Goal: Transaction & Acquisition: Purchase product/service

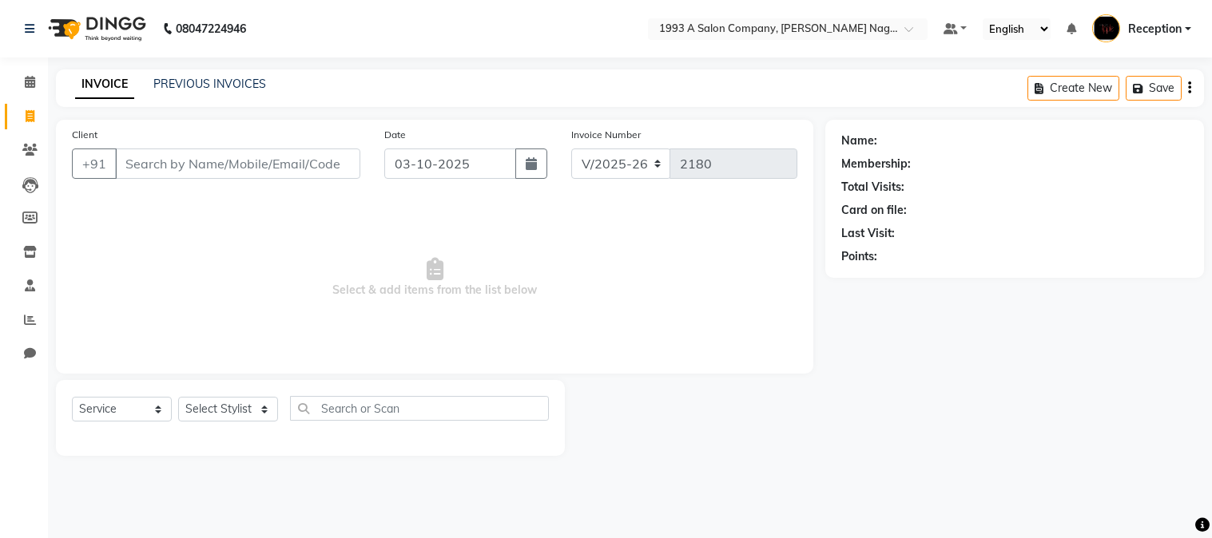
select select "144"
select select "service"
type input "9837918288"
click at [316, 165] on span "Add Client" at bounding box center [319, 164] width 63 height 16
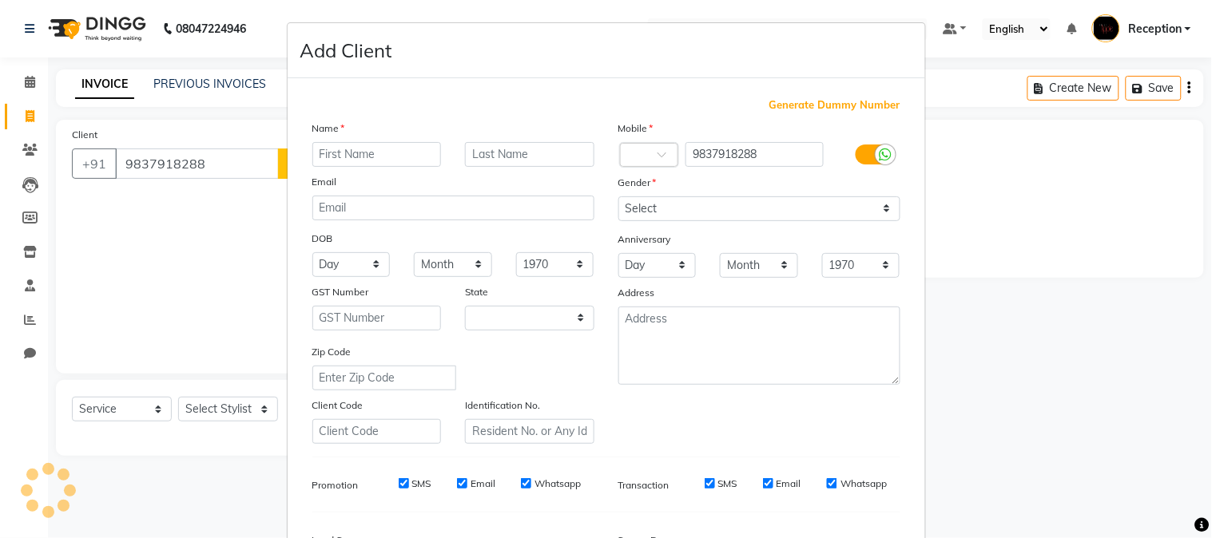
select select "22"
click at [354, 149] on input "text" at bounding box center [376, 154] width 129 height 25
type input "siddharth"
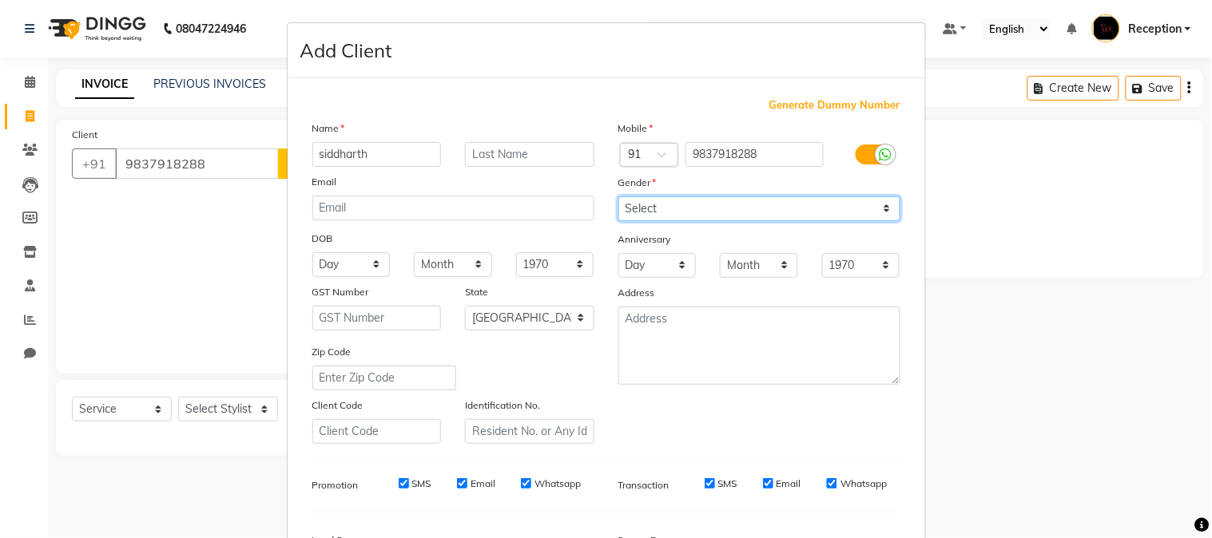
click at [679, 206] on select "Select [DEMOGRAPHIC_DATA] [DEMOGRAPHIC_DATA] Other Prefer Not To Say" at bounding box center [759, 209] width 282 height 25
select select "[DEMOGRAPHIC_DATA]"
click at [618, 197] on select "Select [DEMOGRAPHIC_DATA] [DEMOGRAPHIC_DATA] Other Prefer Not To Say" at bounding box center [759, 209] width 282 height 25
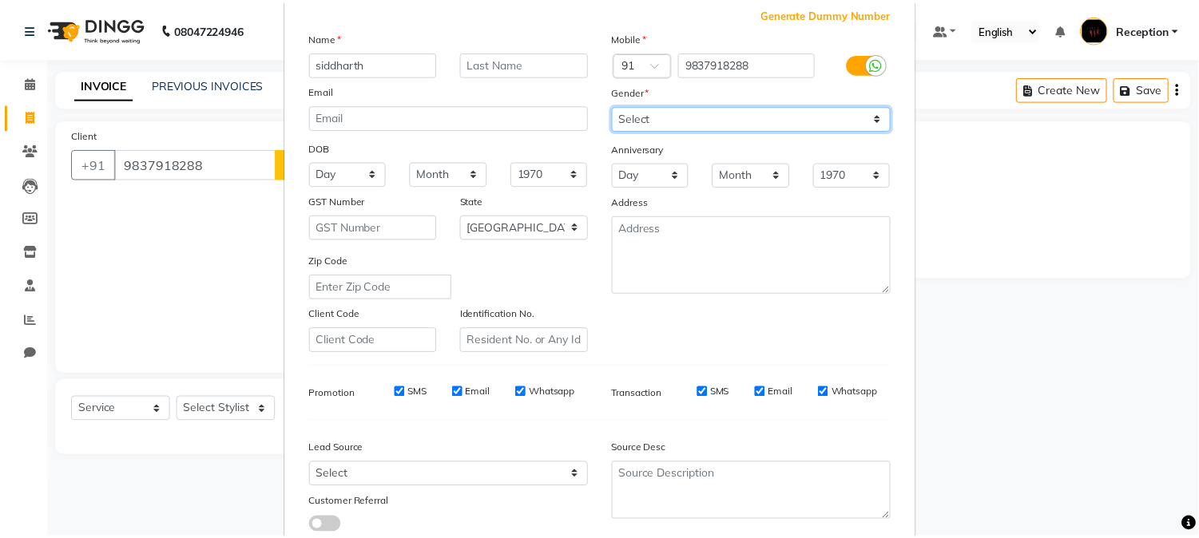
scroll to position [200, 0]
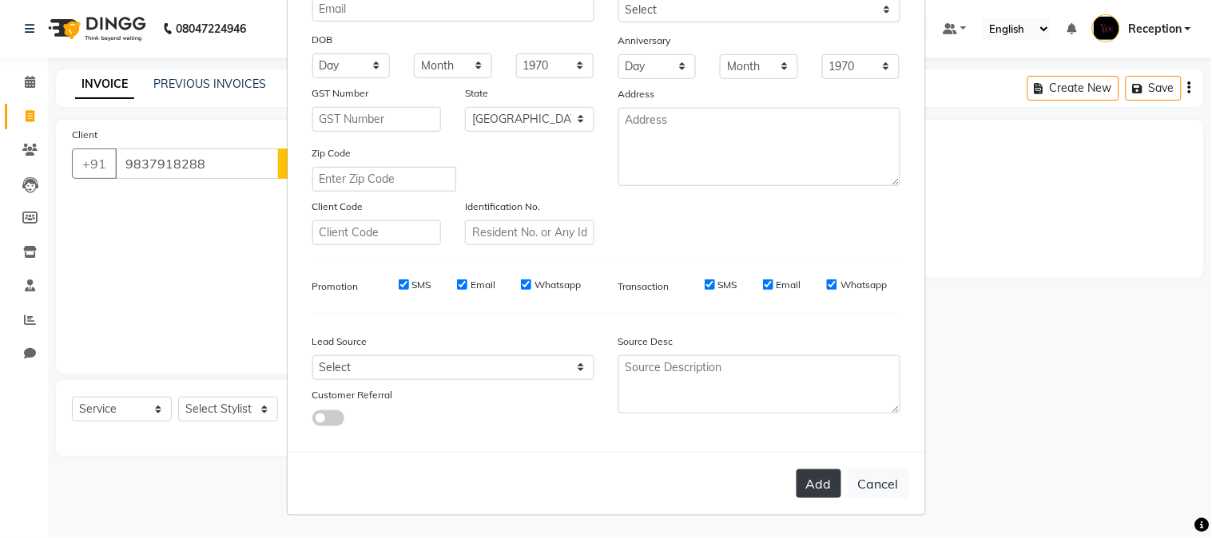
click at [808, 486] on button "Add" at bounding box center [818, 484] width 45 height 29
select select
select select "null"
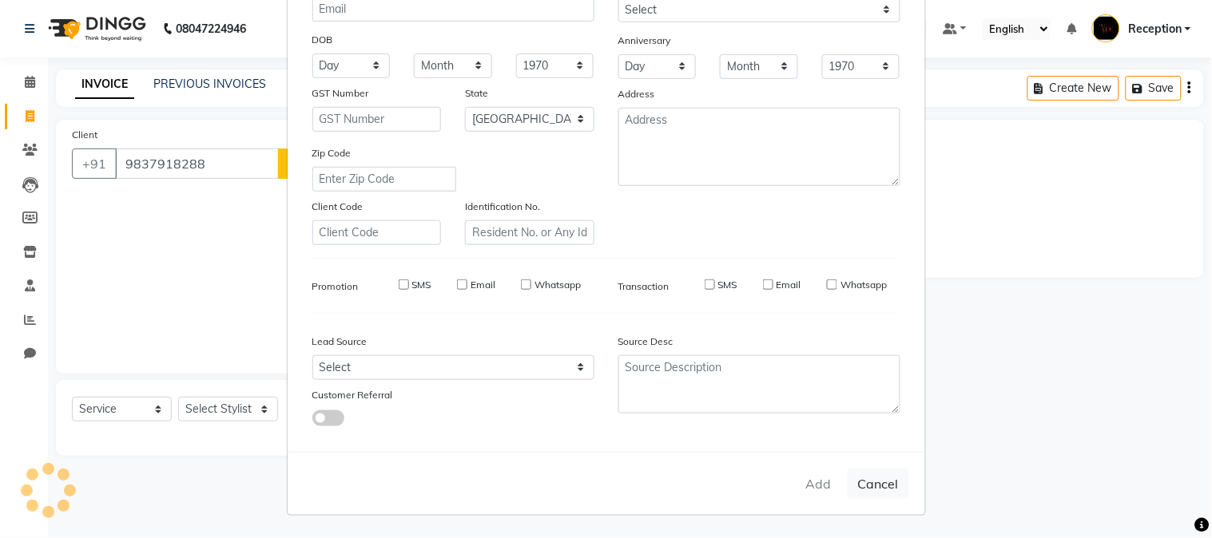
select select
checkbox input "false"
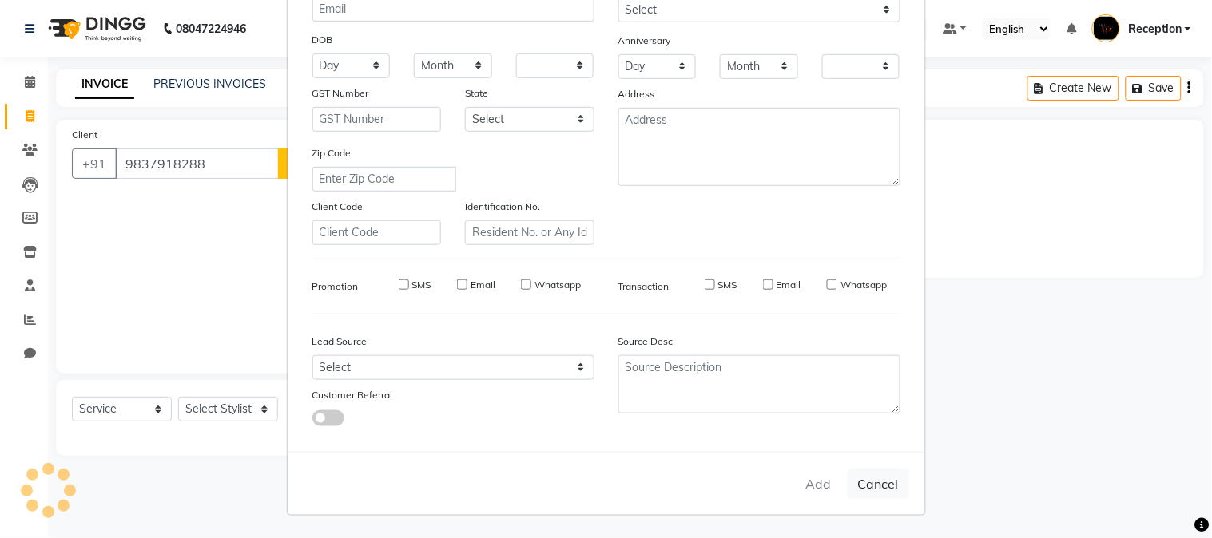
checkbox input "false"
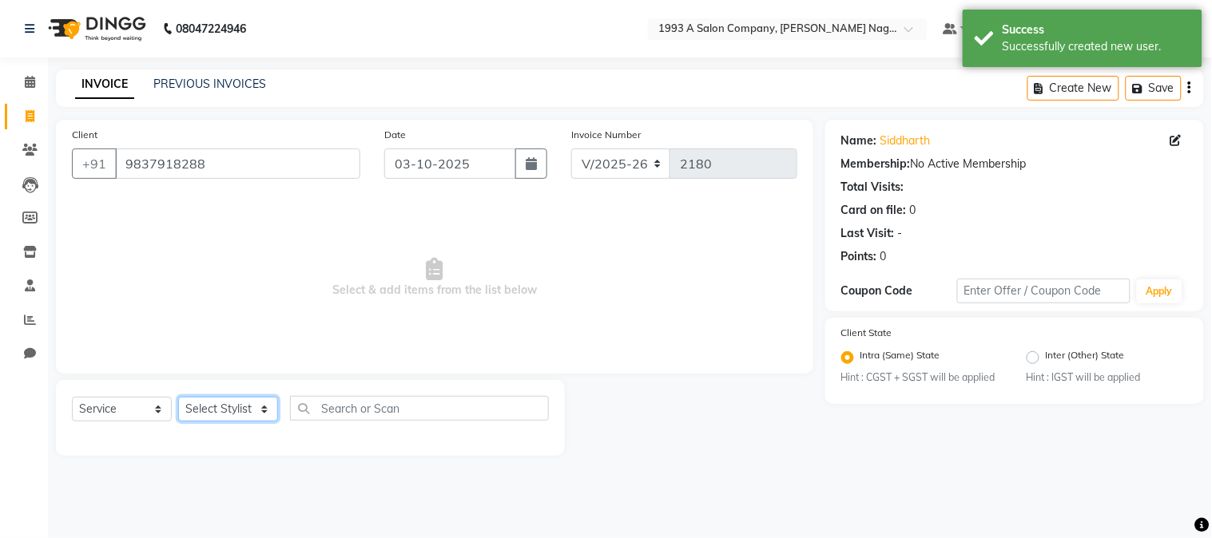
click at [240, 408] on select "Select Stylist [PERSON_NAME] Mane [PERSON_NAME] [PERSON_NAME] Reception [PERSON…" at bounding box center [228, 409] width 100 height 25
select select "86362"
click at [178, 398] on select "Select Stylist [PERSON_NAME] Mane [PERSON_NAME] [PERSON_NAME] Reception [PERSON…" at bounding box center [228, 409] width 100 height 25
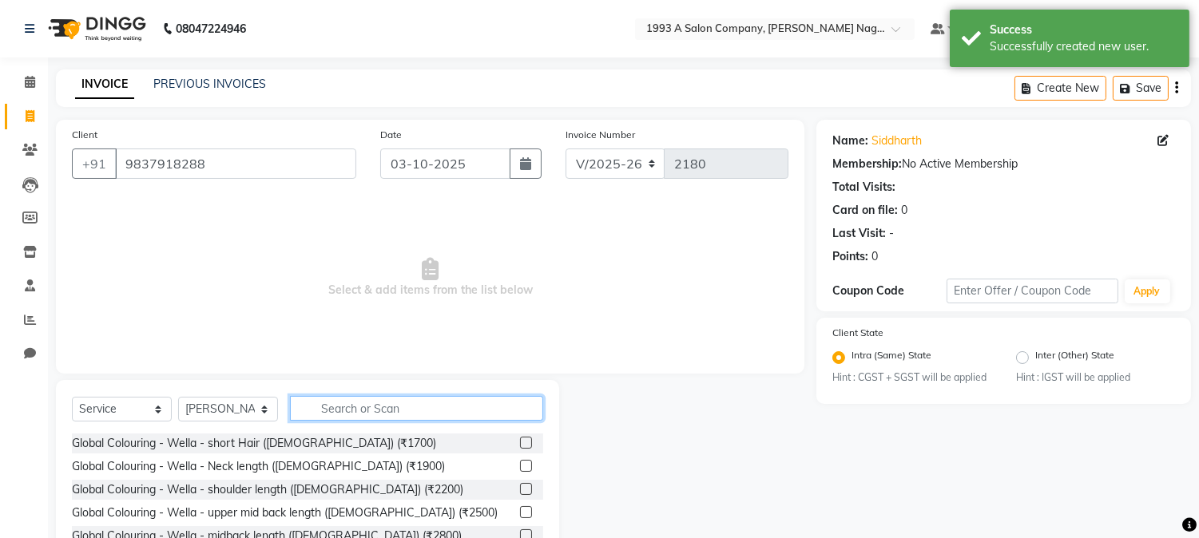
click at [413, 407] on input "text" at bounding box center [416, 408] width 253 height 25
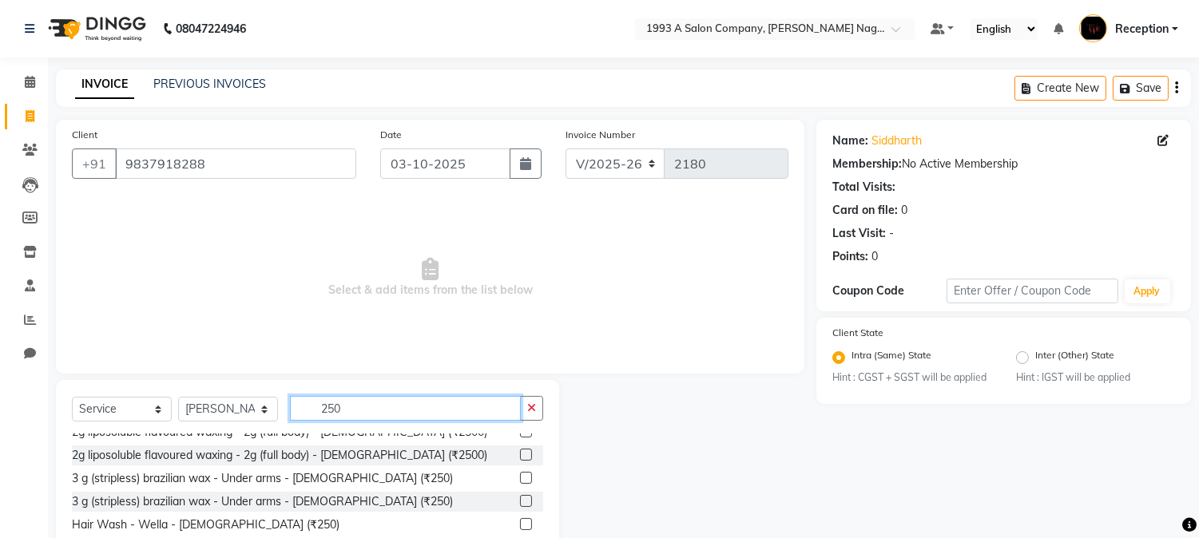
scroll to position [177, 0]
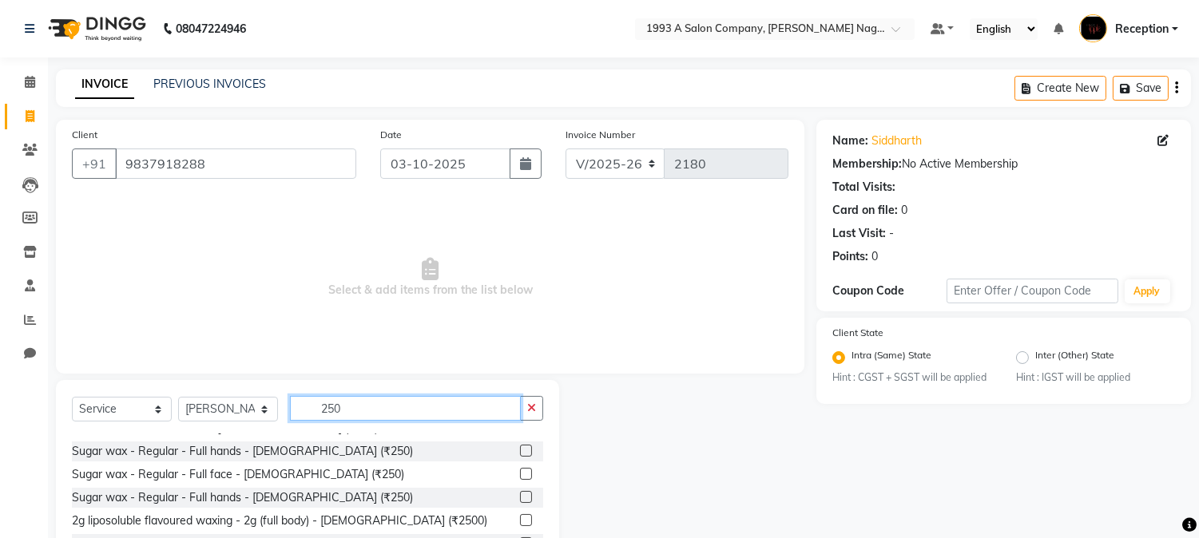
click at [375, 406] on input "250" at bounding box center [405, 408] width 231 height 25
type input "2"
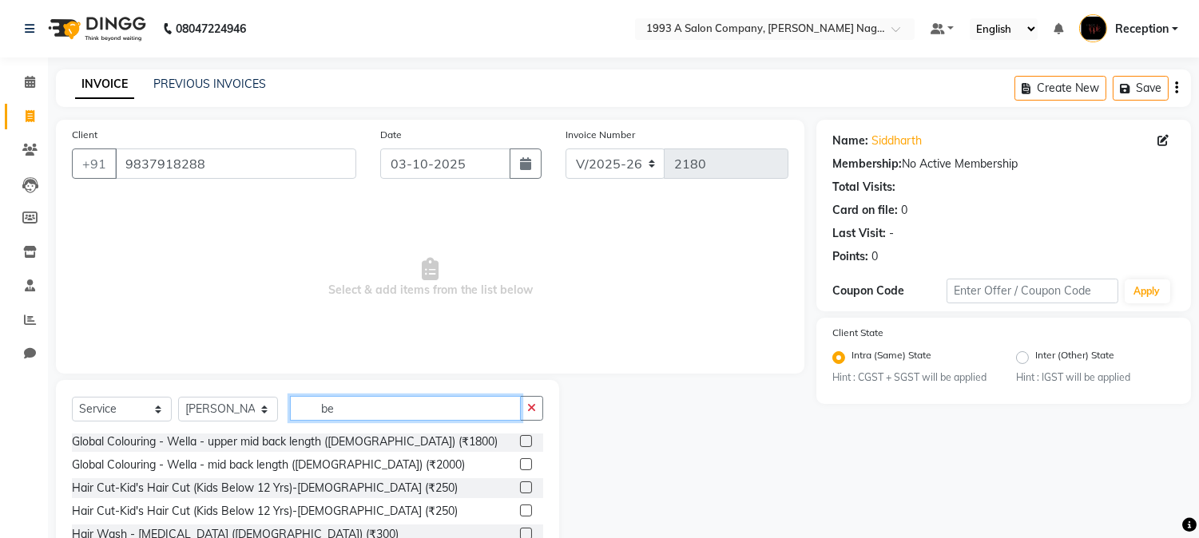
scroll to position [0, 0]
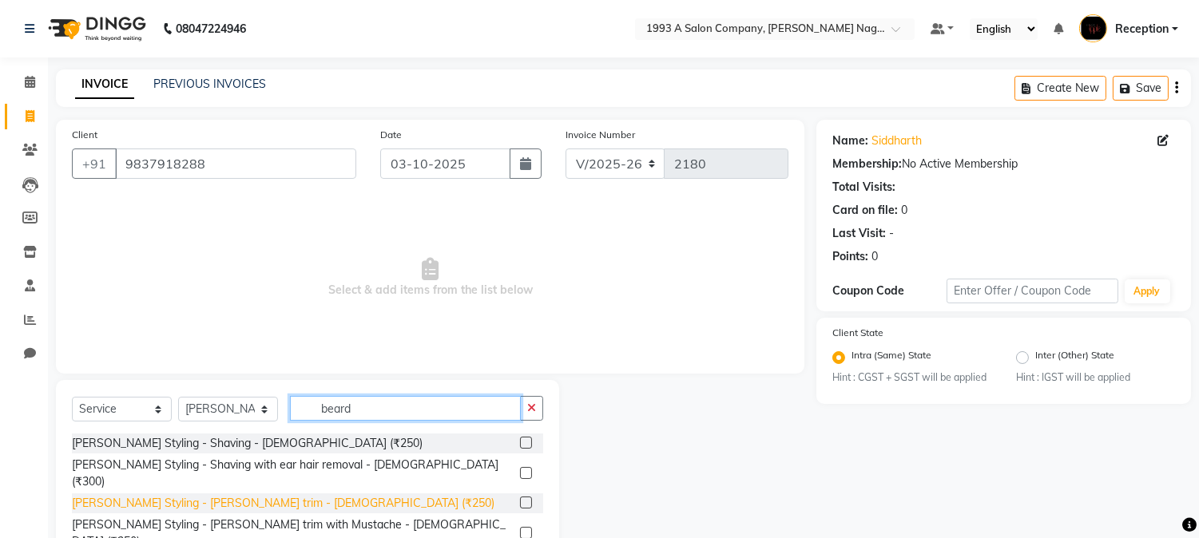
type input "beard"
click at [216, 495] on div "[PERSON_NAME] Styling - [PERSON_NAME] trim - [DEMOGRAPHIC_DATA] (₹250)" at bounding box center [283, 503] width 423 height 17
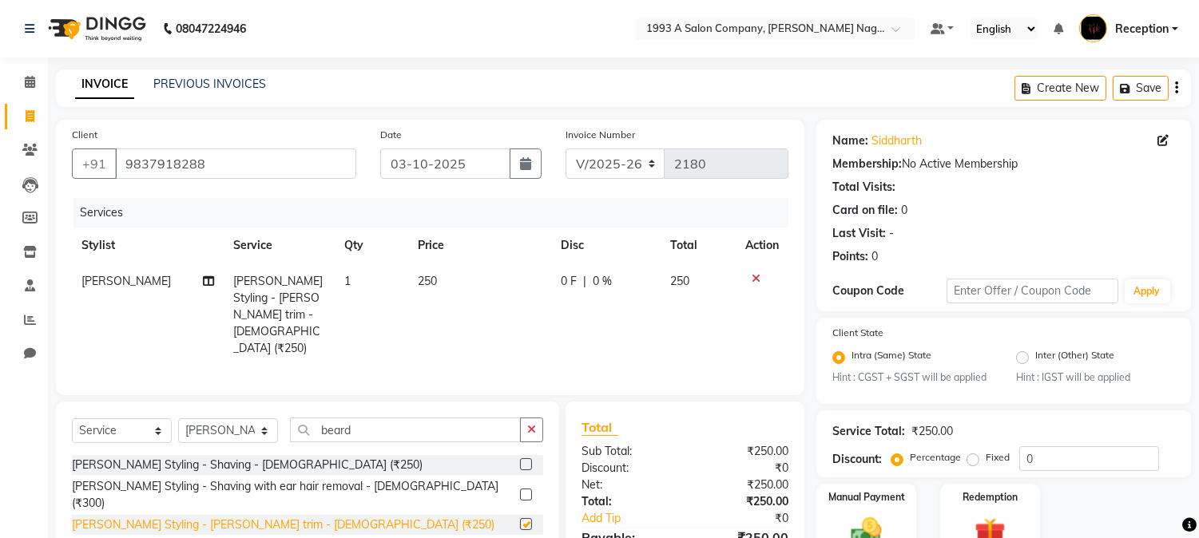
checkbox input "false"
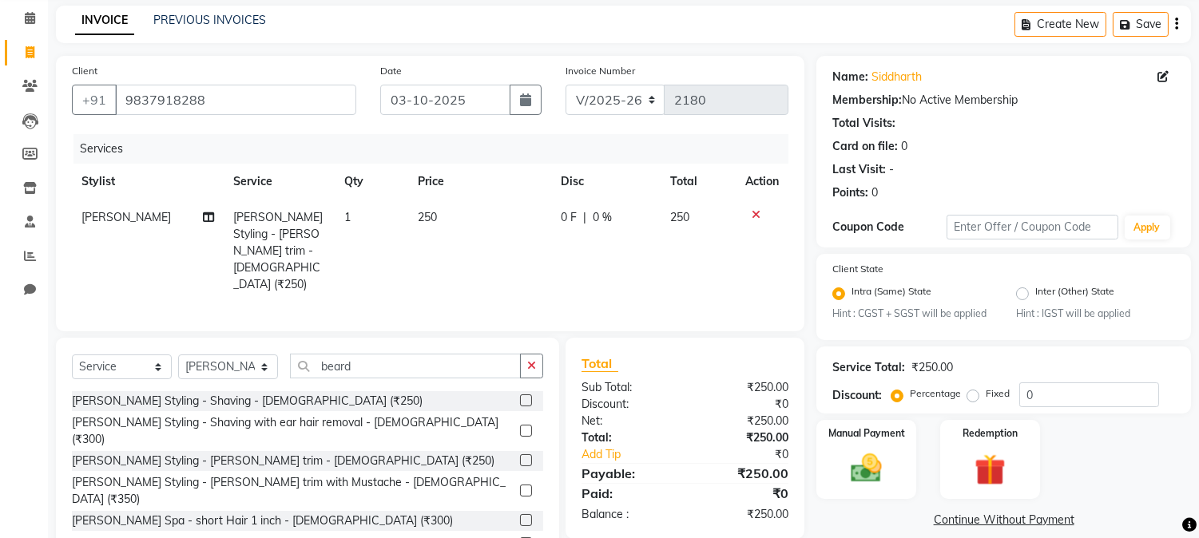
scroll to position [102, 0]
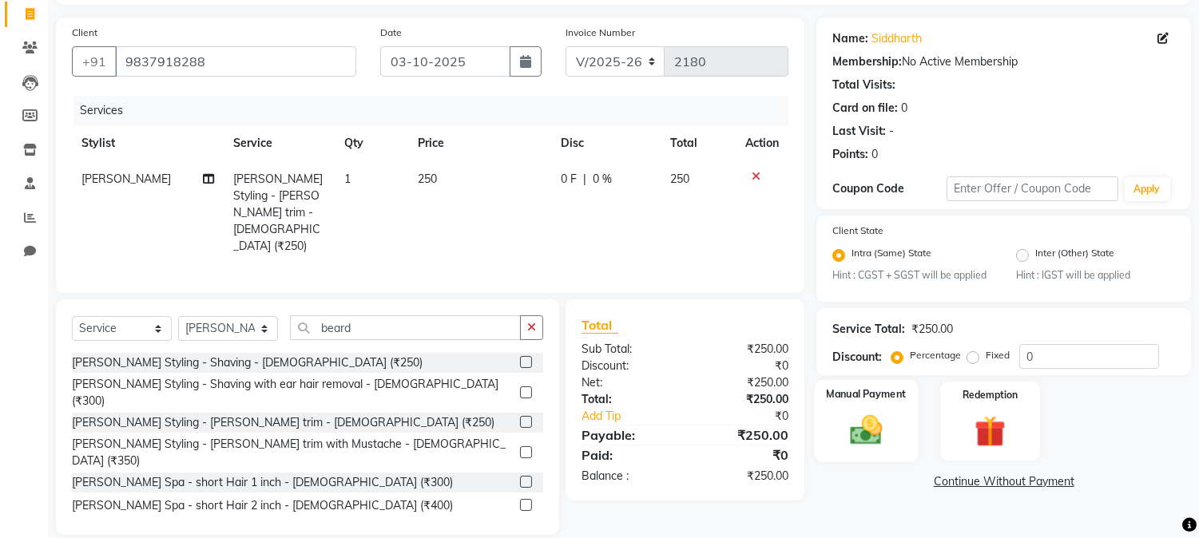
drag, startPoint x: 869, startPoint y: 416, endPoint x: 869, endPoint y: 433, distance: 16.8
click at [871, 417] on img at bounding box center [866, 431] width 53 height 38
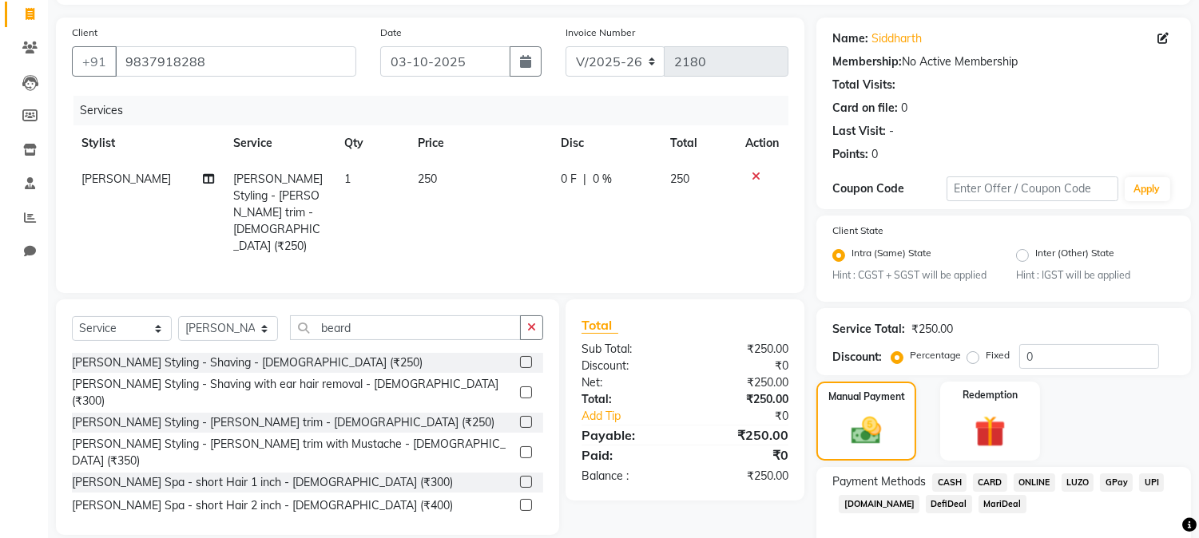
click at [1044, 478] on span "ONLINE" at bounding box center [1035, 483] width 42 height 18
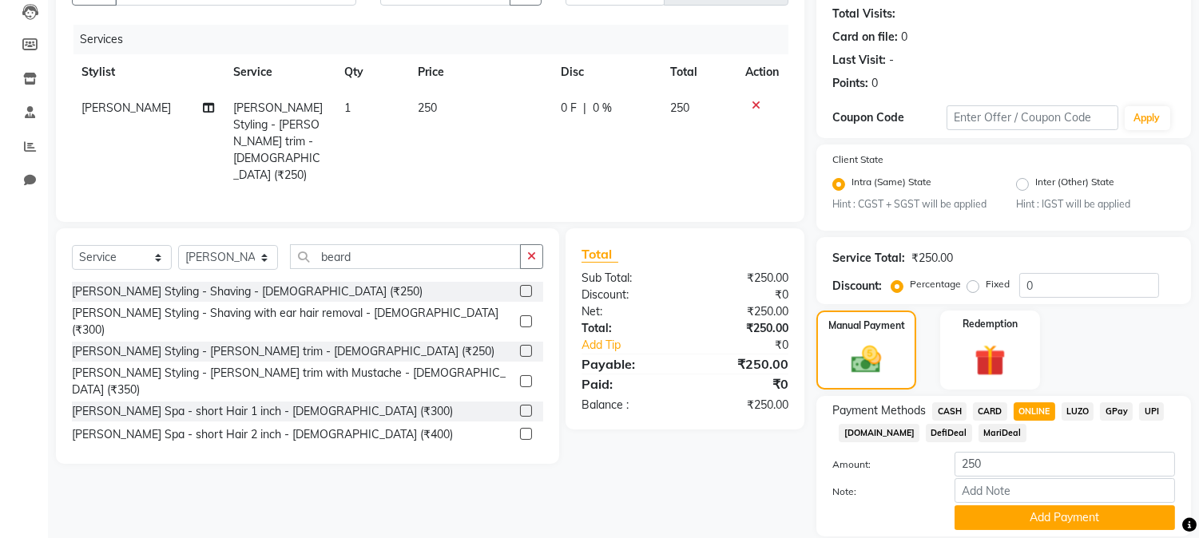
scroll to position [228, 0]
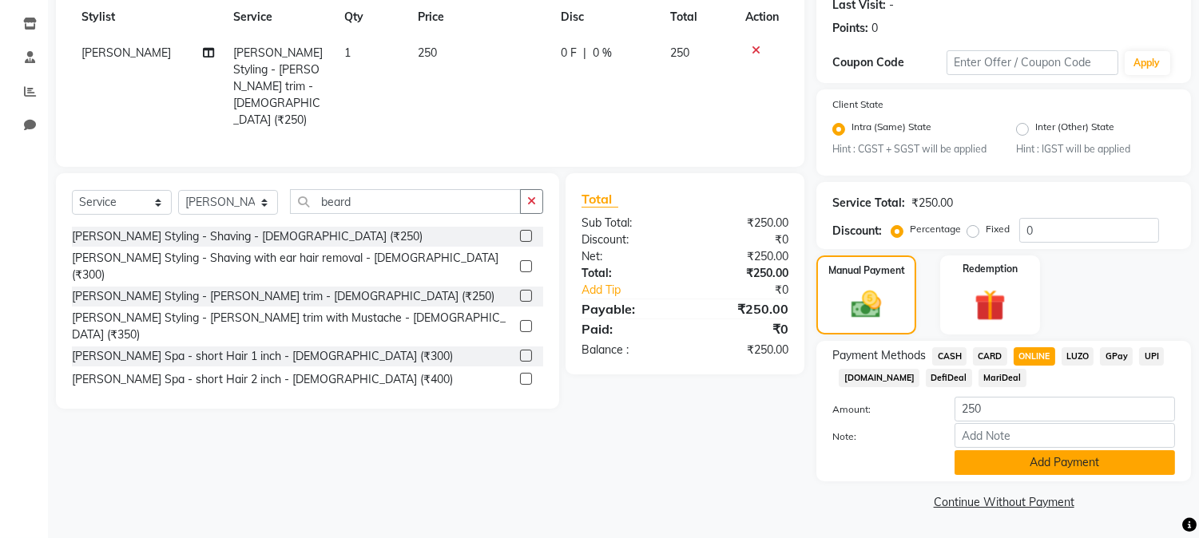
click at [1047, 462] on button "Add Payment" at bounding box center [1065, 463] width 220 height 25
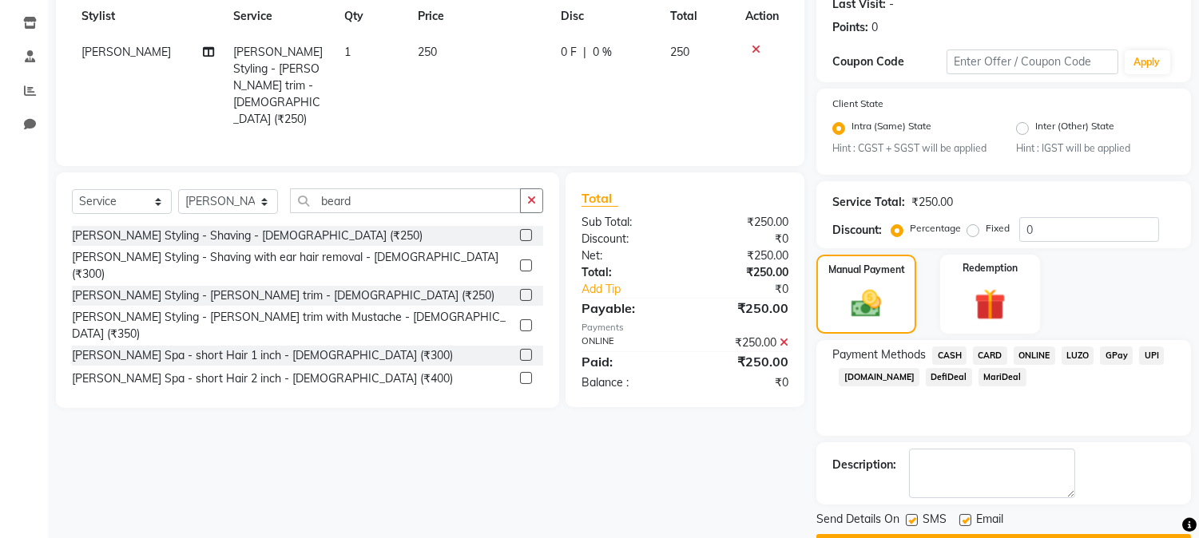
scroll to position [274, 0]
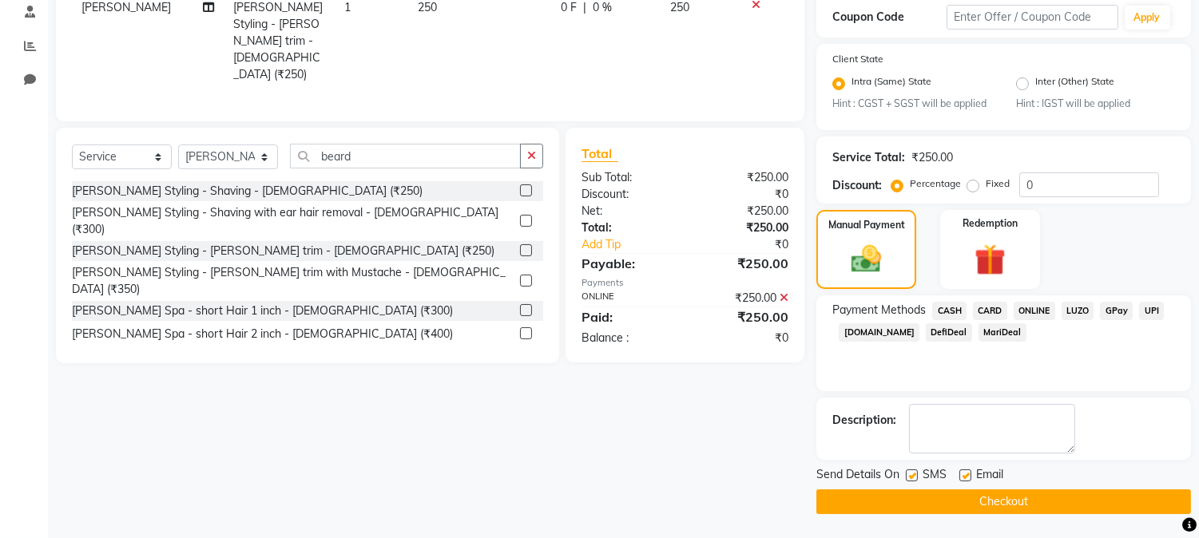
click at [1007, 504] on button "Checkout" at bounding box center [1003, 502] width 375 height 25
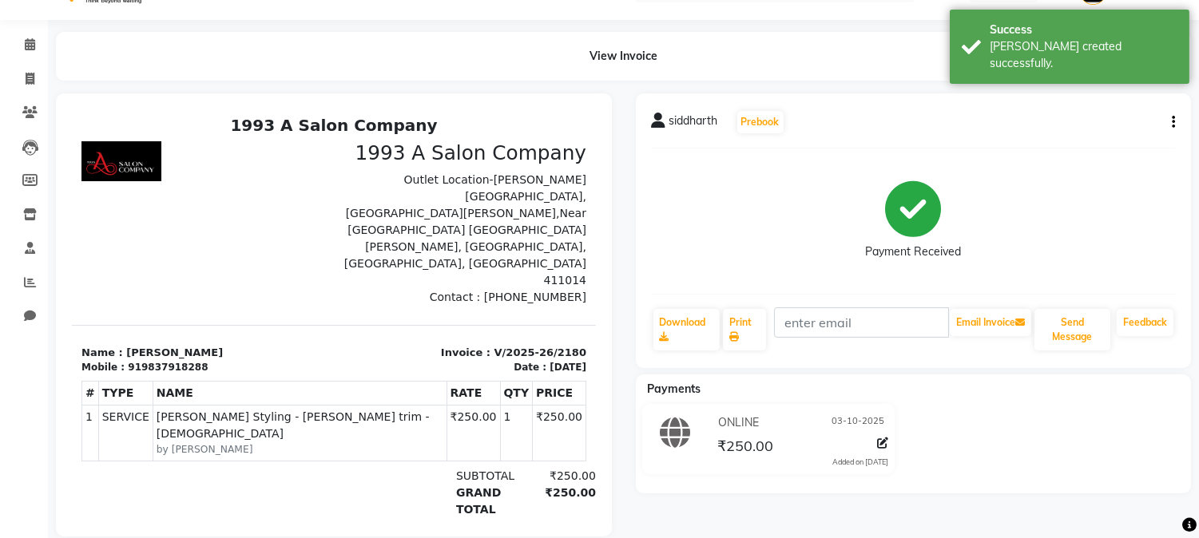
scroll to position [73, 0]
